Goal: Information Seeking & Learning: Find specific page/section

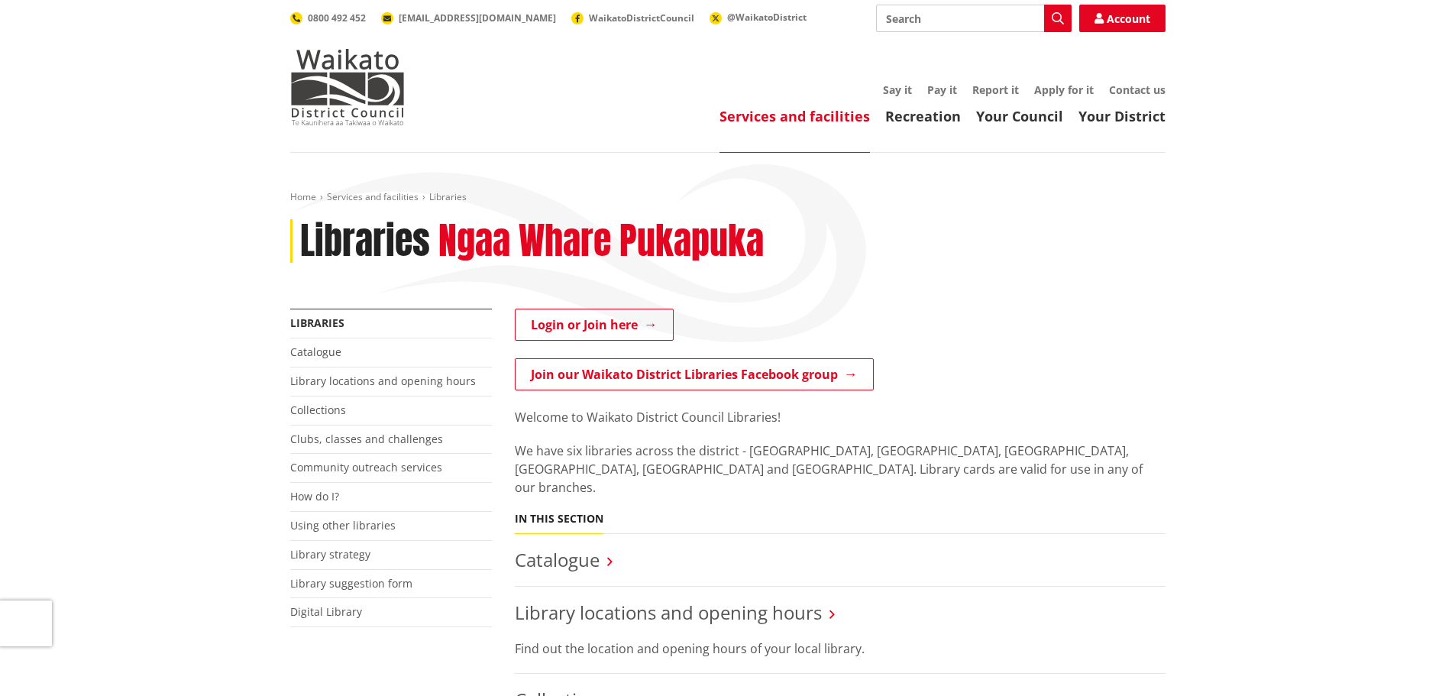
click at [931, 11] on input "Search" at bounding box center [974, 18] width 196 height 27
click at [896, 17] on input "a" at bounding box center [974, 18] width 196 height 27
drag, startPoint x: 896, startPoint y: 17, endPoint x: 861, endPoint y: 21, distance: 34.6
click at [861, 21] on div "Search a Search Account 0800 492 452 info@waidc.govt.nz WaikatoDistrictCouncil …" at bounding box center [727, 18] width 875 height 27
drag, startPoint x: 906, startPoint y: 11, endPoint x: 869, endPoint y: 18, distance: 37.3
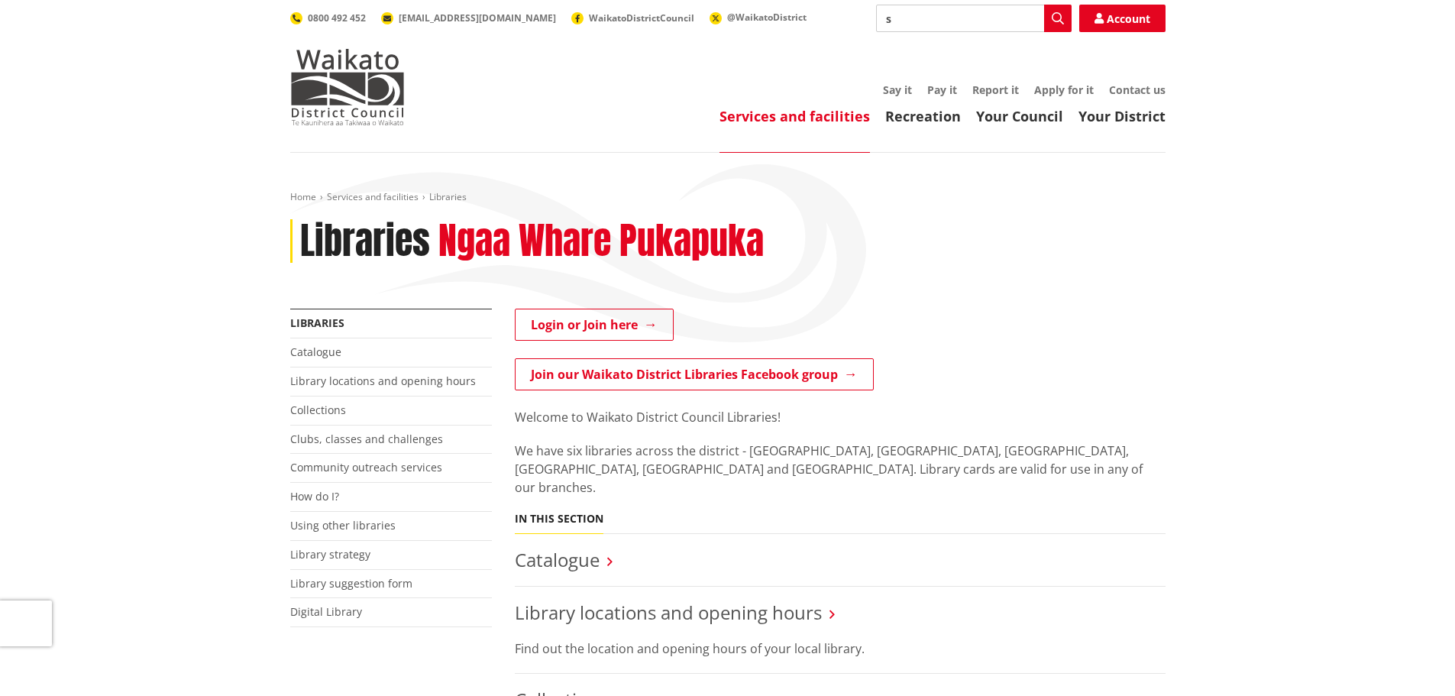
click at [869, 18] on div "Search s Search Account 0800 492 452 info@waidc.govt.nz WaikatoDistrictCouncil …" at bounding box center [727, 18] width 875 height 27
drag, startPoint x: 907, startPoint y: 18, endPoint x: 866, endPoint y: 18, distance: 40.5
click at [866, 18] on div "Search d Search Account 0800 492 452 info@waidc.govt.nz WaikatoDistrictCouncil …" at bounding box center [727, 18] width 875 height 27
drag, startPoint x: 910, startPoint y: 18, endPoint x: 829, endPoint y: 18, distance: 81.7
click at [829, 18] on div "Search f Search Account 0800 492 452 info@waidc.govt.nz WaikatoDistrictCouncil …" at bounding box center [727, 18] width 875 height 27
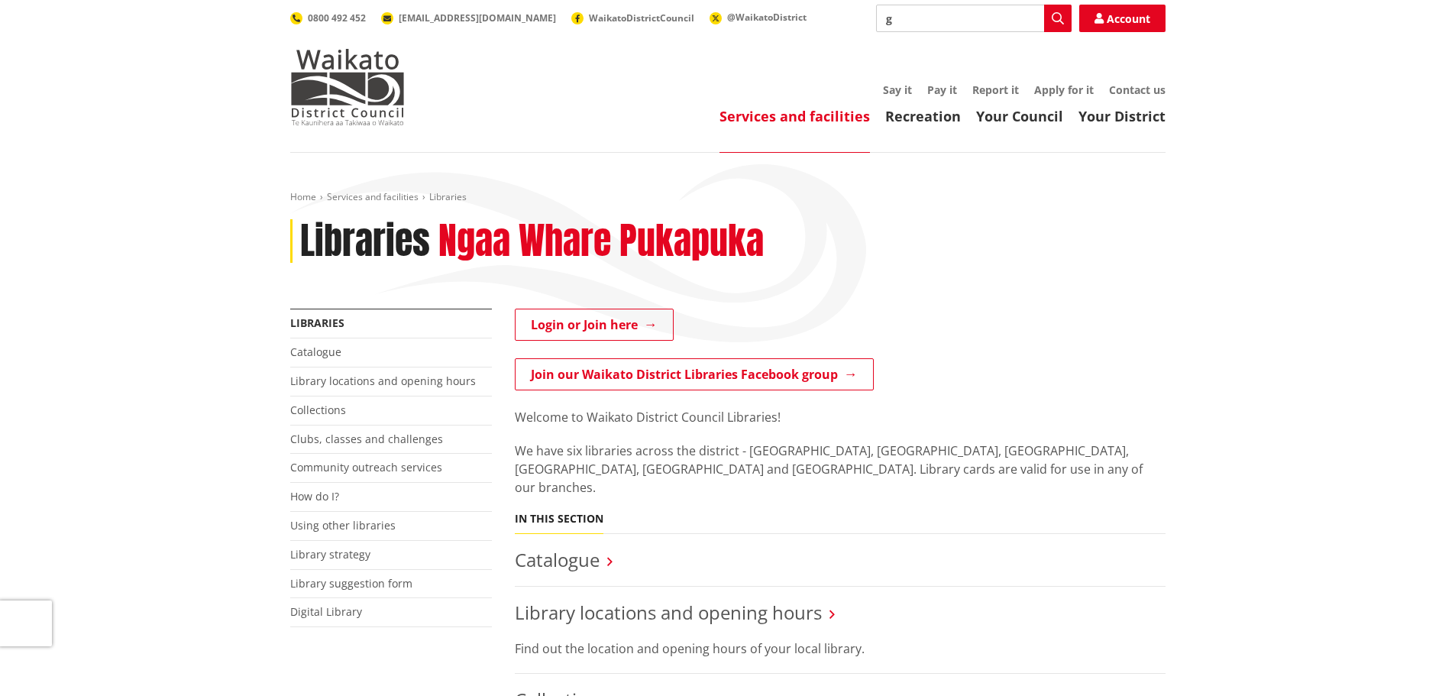
drag, startPoint x: 897, startPoint y: 18, endPoint x: 852, endPoint y: 18, distance: 45.1
click at [852, 18] on div "Search g Search Account 0800 492 452 info@waidc.govt.nz WaikatoDistrictCouncil …" at bounding box center [727, 18] width 875 height 27
drag, startPoint x: 913, startPoint y: 15, endPoint x: 850, endPoint y: 15, distance: 63.4
click at [850, 15] on div "Search h Search Account 0800 492 452 info@waidc.govt.nz WaikatoDistrictCouncil …" at bounding box center [727, 18] width 875 height 27
drag, startPoint x: 906, startPoint y: 11, endPoint x: 866, endPoint y: 15, distance: 39.9
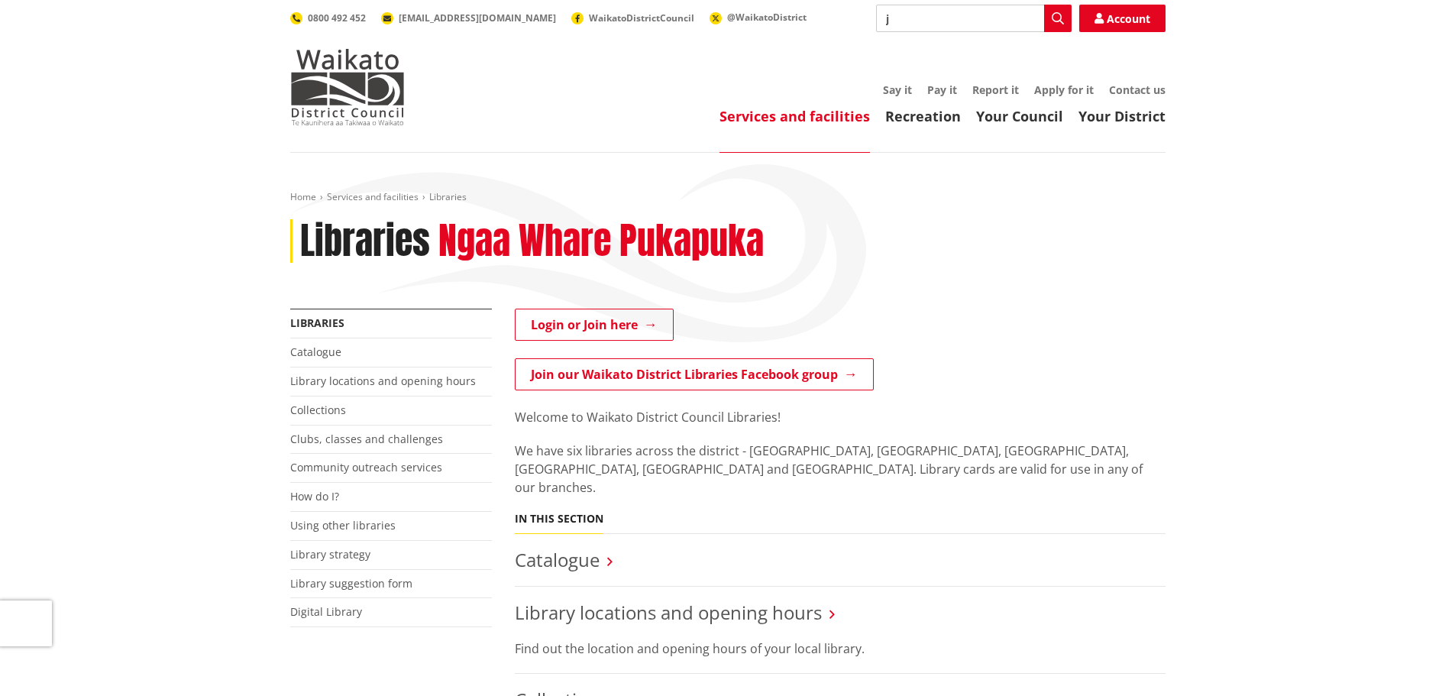
click at [866, 15] on div "Search j Search Account 0800 492 452 info@waidc.govt.nz WaikatoDistrictCouncil …" at bounding box center [727, 18] width 875 height 27
drag, startPoint x: 916, startPoint y: 13, endPoint x: 848, endPoint y: 15, distance: 68.0
click at [848, 15] on div "Search k Search Account 0800 492 452 info@waidc.govt.nz WaikatoDistrictCouncil …" at bounding box center [727, 18] width 875 height 27
drag, startPoint x: 897, startPoint y: 12, endPoint x: 820, endPoint y: 23, distance: 77.9
click at [820, 23] on div "Search l Search Account 0800 492 452 info@waidc.govt.nz WaikatoDistrictCouncil …" at bounding box center [727, 18] width 875 height 27
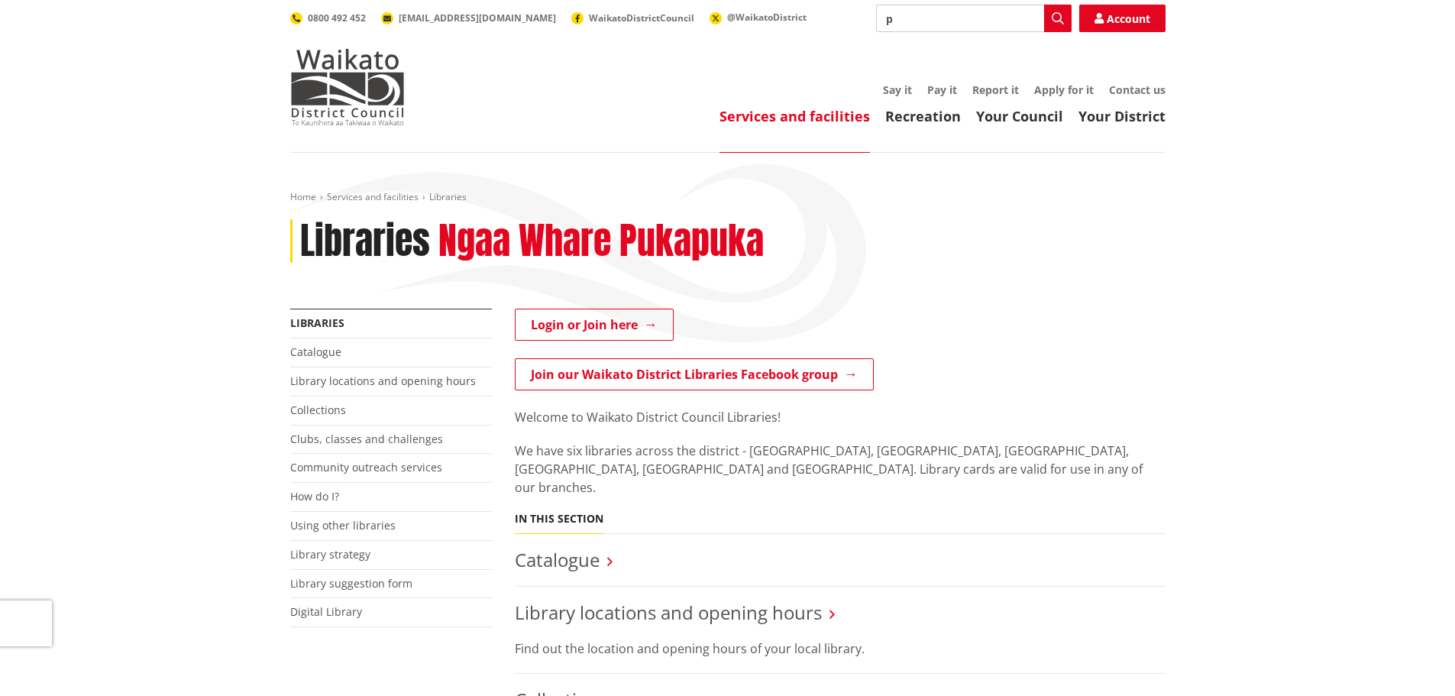
drag, startPoint x: 895, startPoint y: 8, endPoint x: 864, endPoint y: 22, distance: 34.2
click at [864, 22] on div "Search p Search Account 0800 492 452 info@waidc.govt.nz WaikatoDistrictCouncil …" at bounding box center [727, 18] width 875 height 27
drag, startPoint x: 899, startPoint y: 15, endPoint x: 861, endPoint y: 20, distance: 38.6
click at [861, 20] on div "Search o Search Account 0800 492 452 info@waidc.govt.nz WaikatoDistrictCouncil …" at bounding box center [727, 18] width 875 height 27
type input "o"
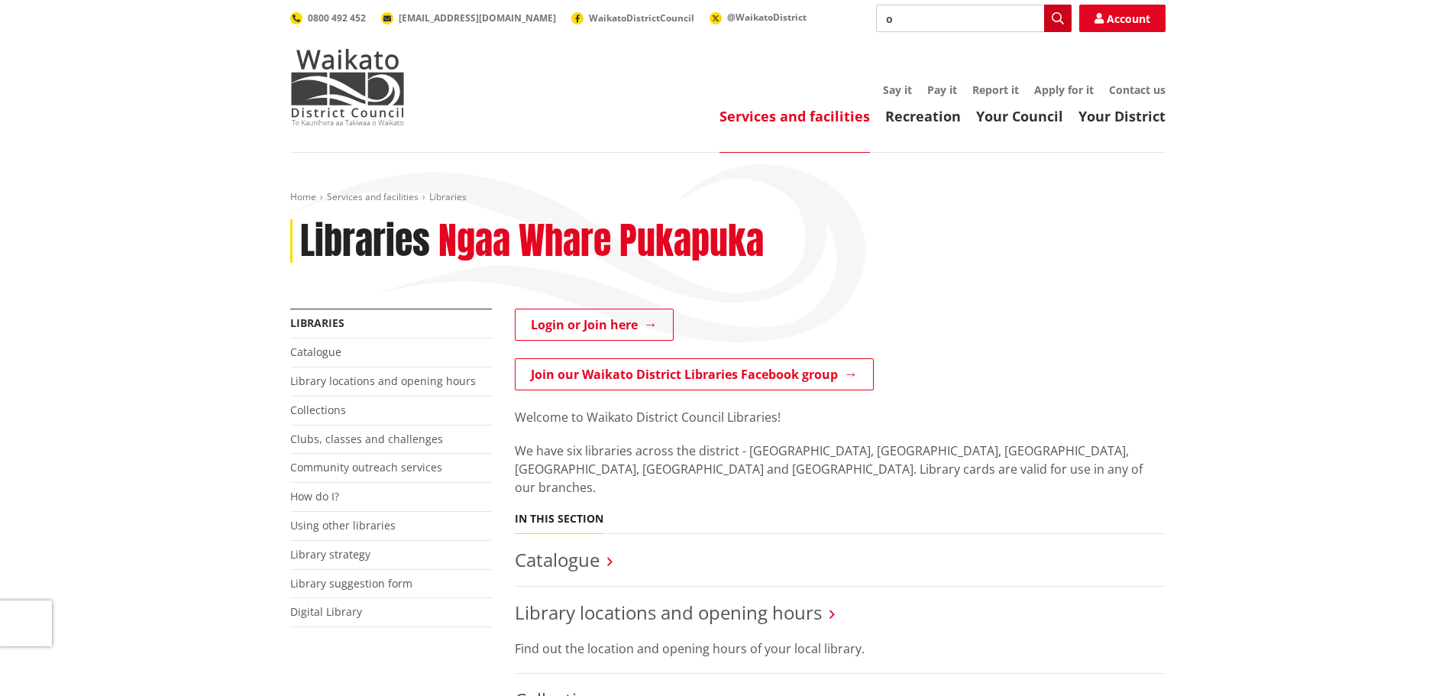
click at [1055, 17] on icon "button" at bounding box center [1058, 18] width 12 height 12
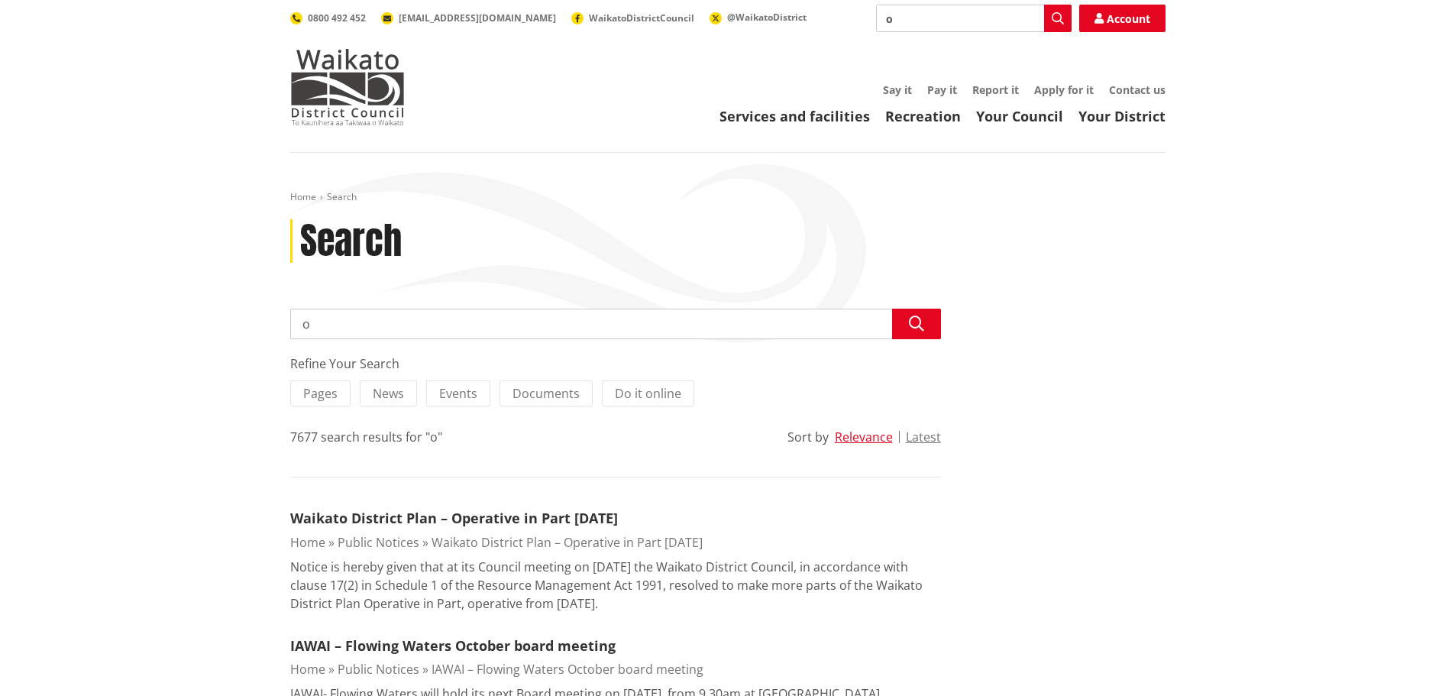
drag, startPoint x: 325, startPoint y: 325, endPoint x: 287, endPoint y: 324, distance: 38.2
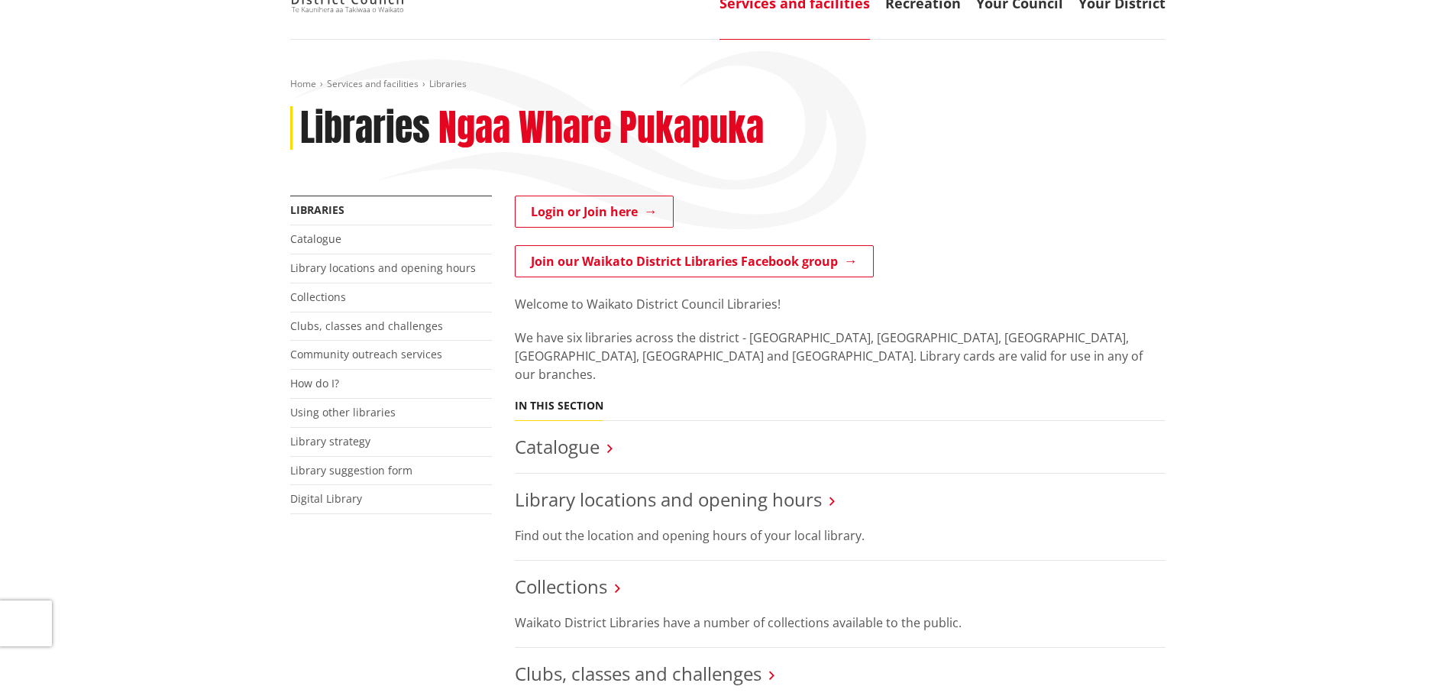
scroll to position [153, 0]
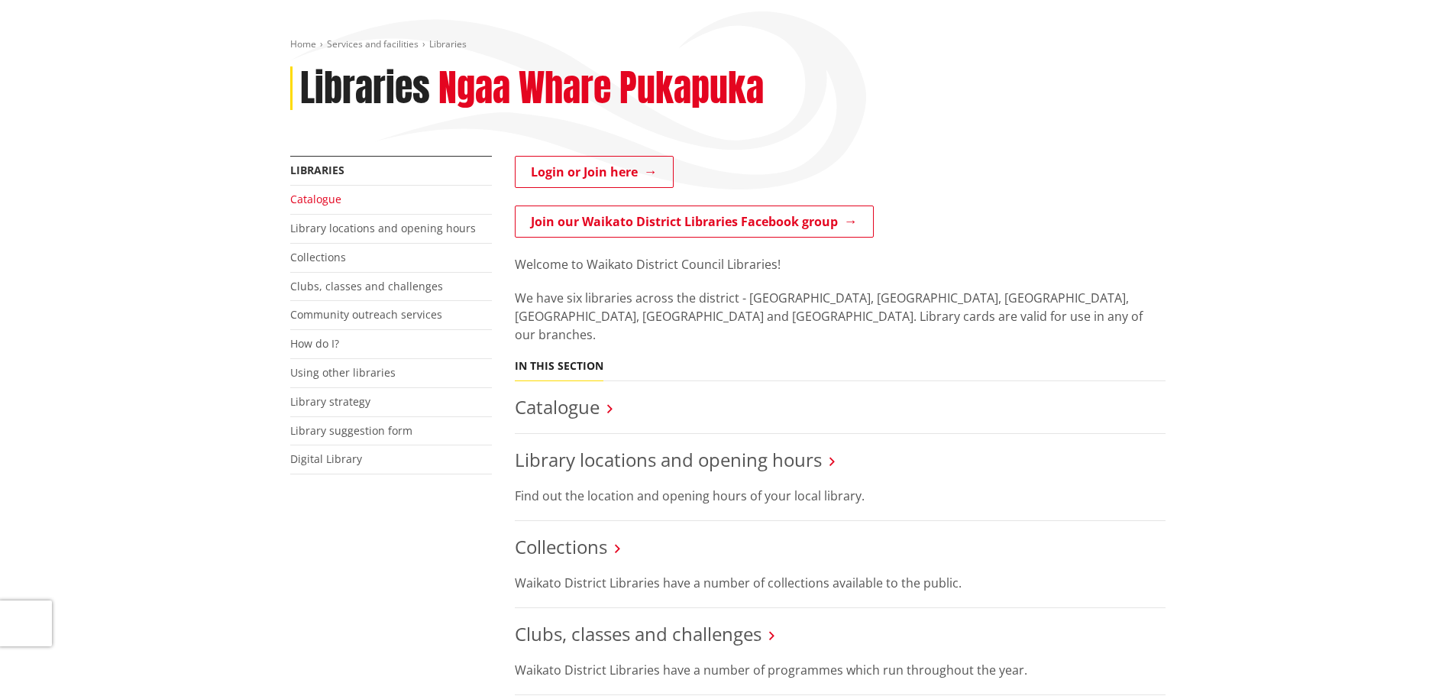
click at [318, 198] on link "Catalogue" at bounding box center [315, 199] width 51 height 15
